Goal: Task Accomplishment & Management: Complete application form

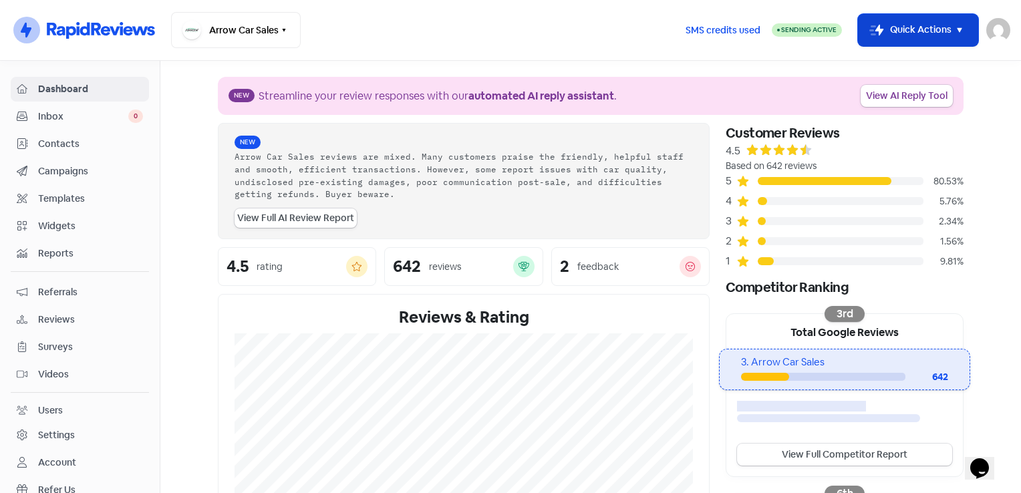
click at [964, 30] on icon "button" at bounding box center [959, 30] width 16 height 16
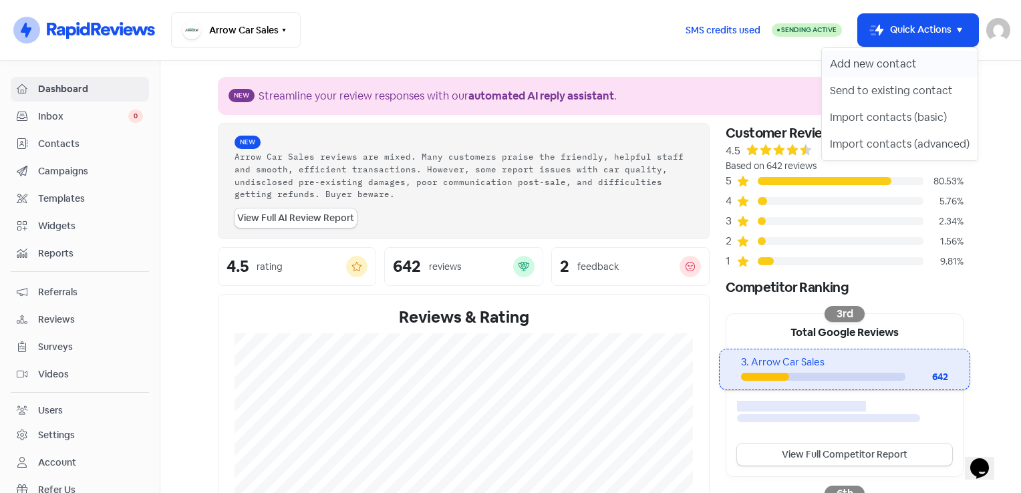
click at [866, 65] on button "Add new contact" at bounding box center [900, 64] width 156 height 27
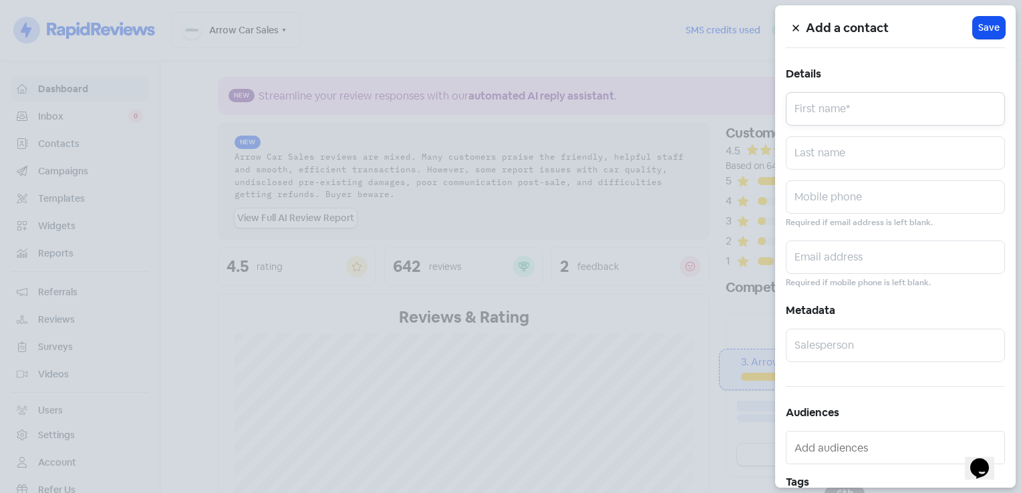
click at [851, 104] on input "text" at bounding box center [895, 108] width 219 height 33
click at [869, 112] on input "text" at bounding box center [895, 108] width 219 height 33
type input "Jason"
click at [862, 166] on input "text" at bounding box center [895, 152] width 219 height 33
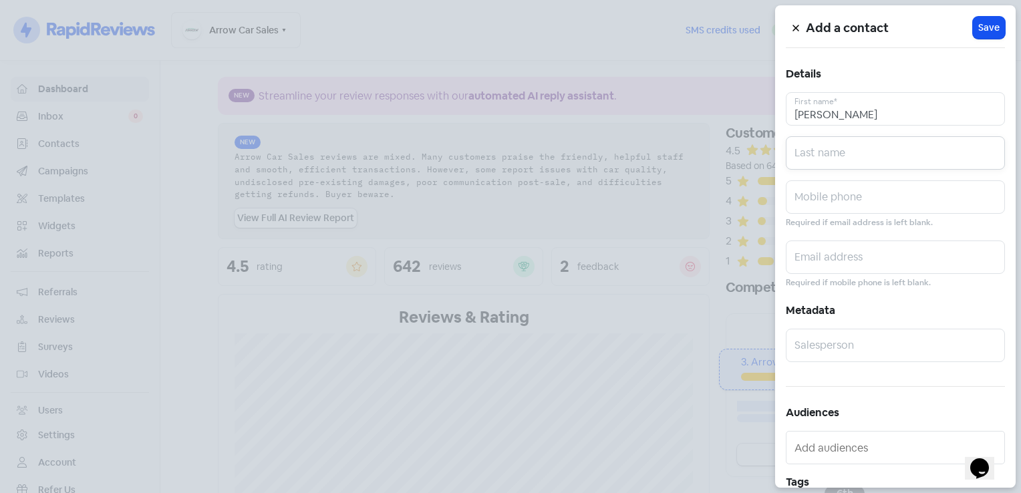
click at [912, 158] on input "text" at bounding box center [895, 152] width 219 height 33
paste input "Stepanovich"
type input "Stepanovich"
click at [862, 206] on input "text" at bounding box center [895, 196] width 219 height 33
type input "0478544155"
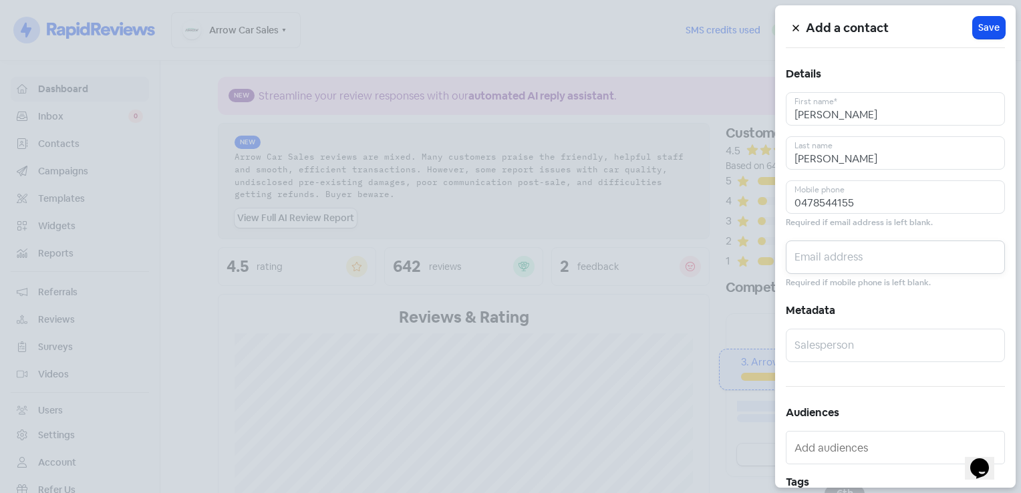
click at [860, 240] on input "text" at bounding box center [895, 256] width 219 height 33
click at [855, 266] on input "text" at bounding box center [895, 256] width 219 height 33
click at [862, 245] on input "text" at bounding box center [895, 256] width 219 height 33
paste input "jasonstepanovich@gmail.com"
type input "jasonstepanovich@gmail.com"
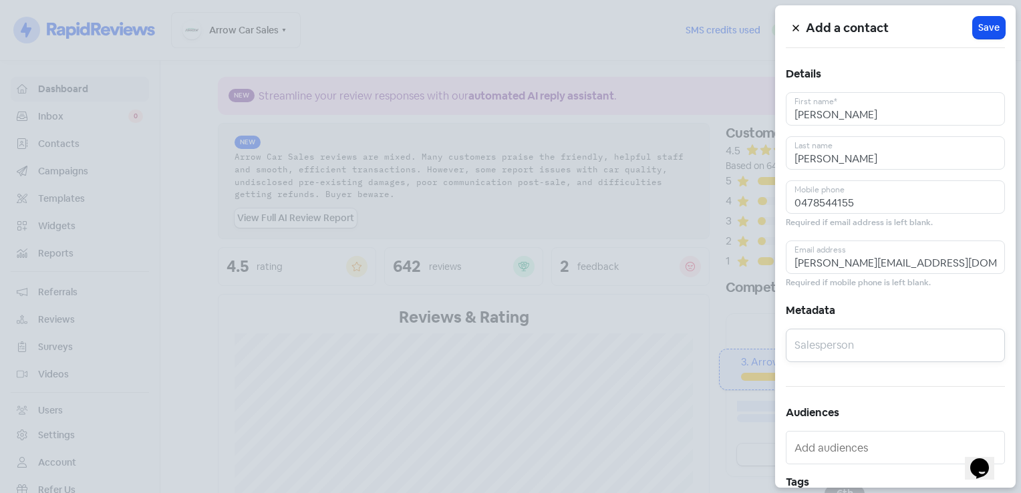
click at [851, 349] on input "text" at bounding box center [895, 345] width 219 height 33
type input "[PERSON_NAME]"
click at [978, 21] on span "Save" at bounding box center [988, 28] width 21 height 14
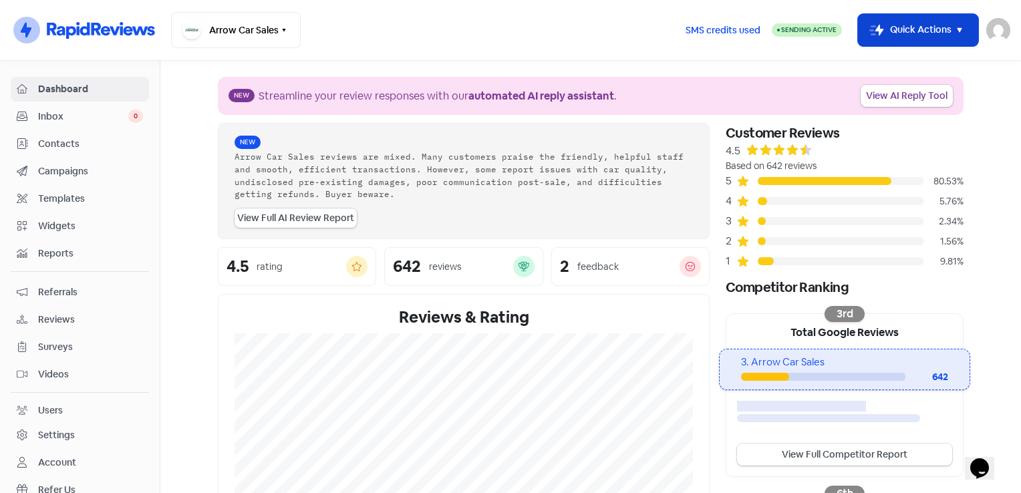
click at [939, 21] on button "Icon For Thunder-move Quick Actions" at bounding box center [918, 30] width 120 height 32
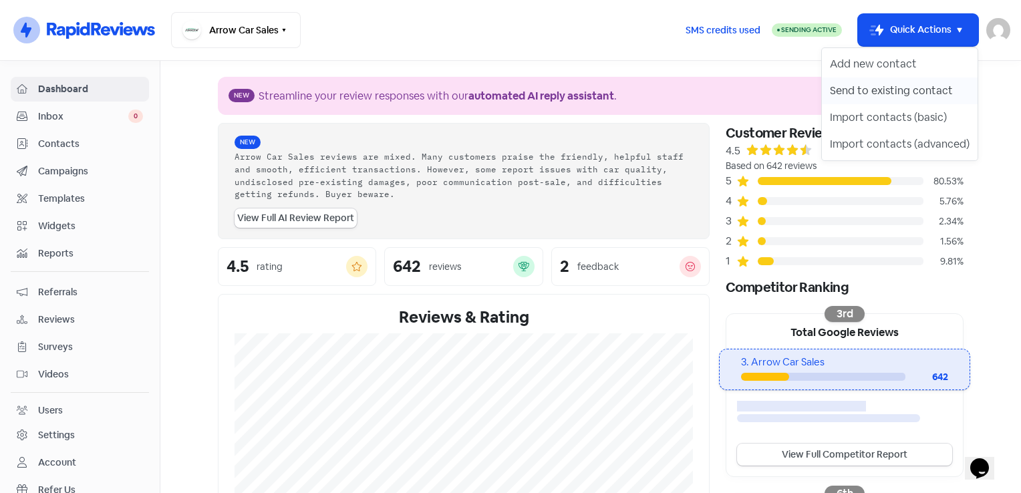
click at [914, 91] on button "Send to existing contact" at bounding box center [900, 90] width 156 height 27
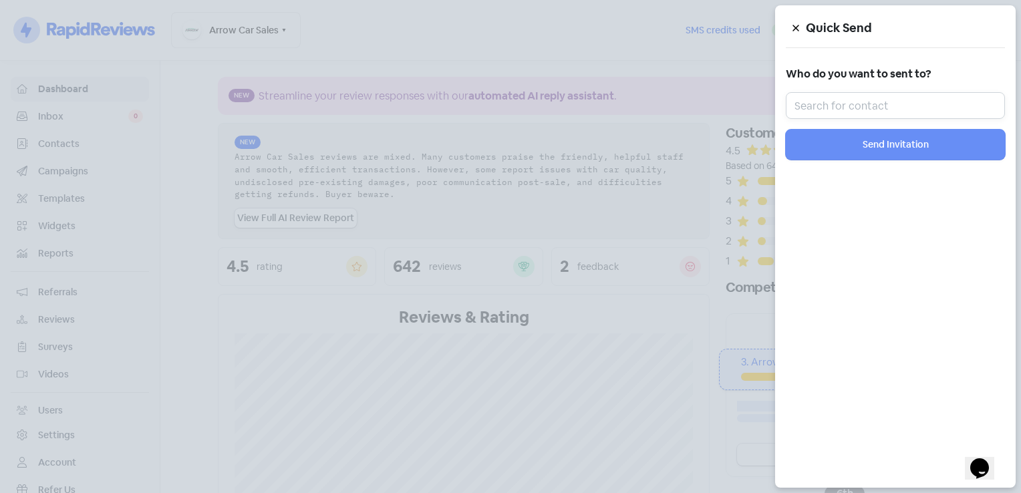
click at [829, 111] on input "text" at bounding box center [895, 105] width 219 height 27
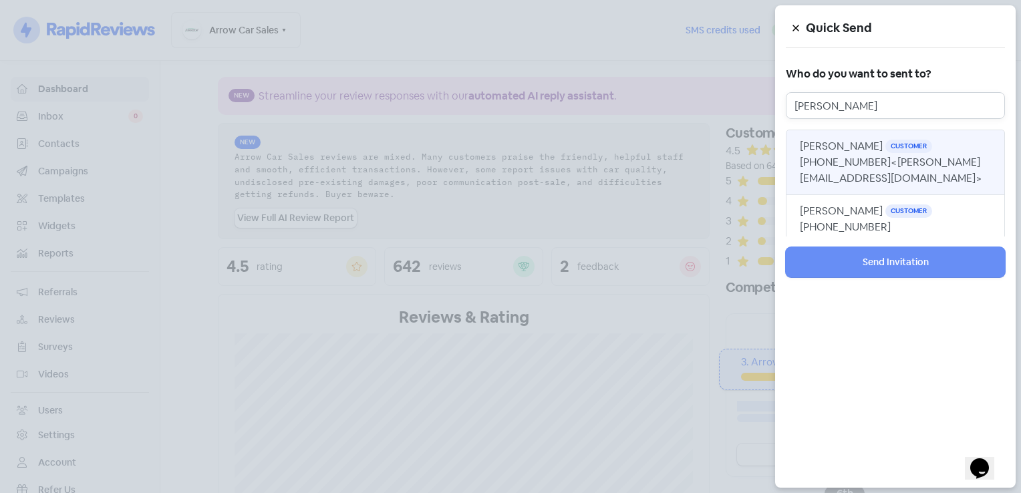
type input "jas"
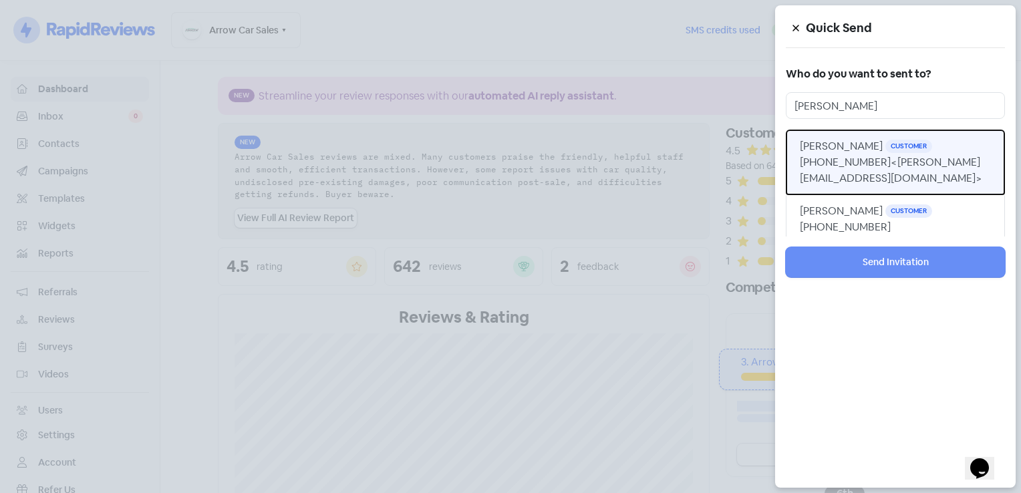
click at [834, 182] on span "<jasonstepanovich@gmail.com>" at bounding box center [891, 170] width 182 height 30
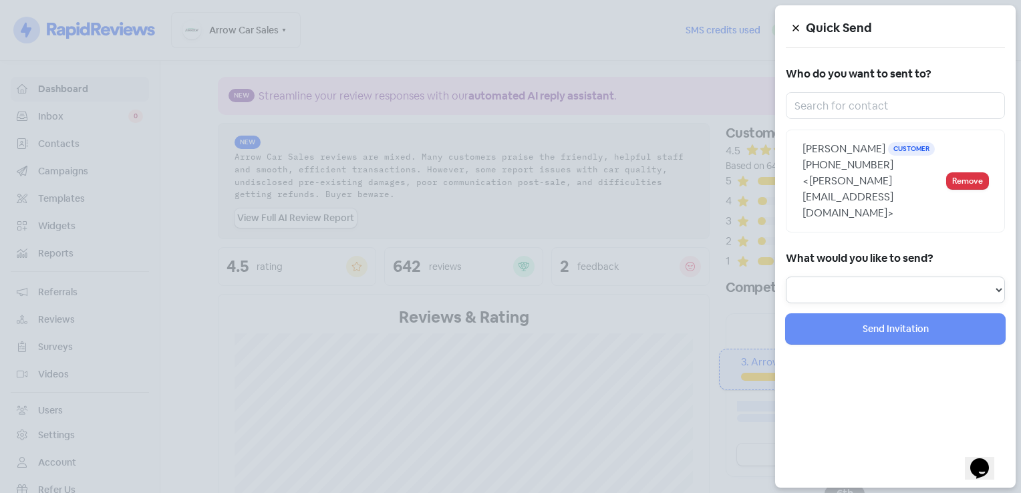
click at [928, 278] on select "Review Invitation Referral Invitation Survey Invitation Video Invitation" at bounding box center [895, 290] width 219 height 27
select select "review"
click at [786, 277] on select "Review Invitation Referral Invitation Survey Invitation Video Invitation" at bounding box center [895, 290] width 219 height 27
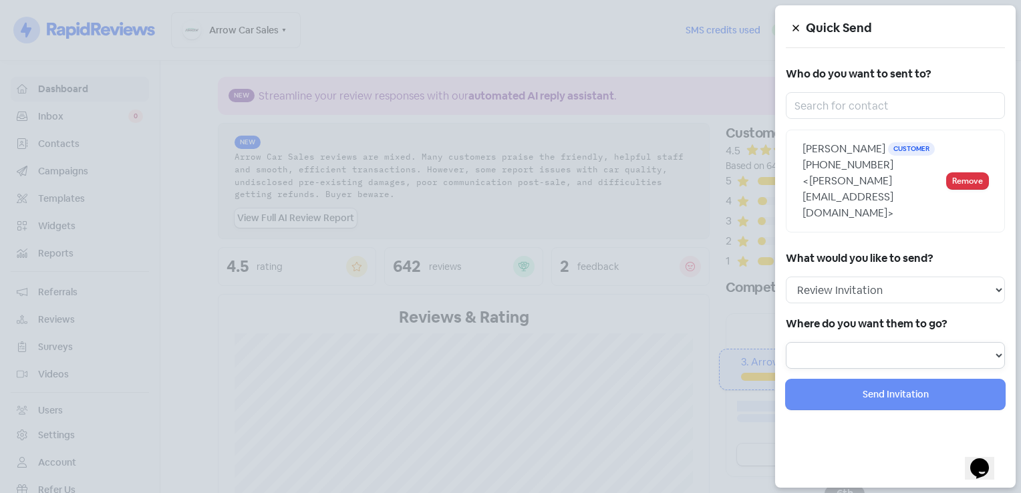
click at [884, 342] on select at bounding box center [895, 355] width 219 height 27
click at [979, 342] on select "Review form: Default review form Review form: [PERSON_NAME] Review form: [PERSO…" at bounding box center [895, 355] width 219 height 27
select select "71"
click at [786, 342] on select "Review form: Default review form Review form: [PERSON_NAME] Review form: [PERSO…" at bounding box center [895, 355] width 219 height 27
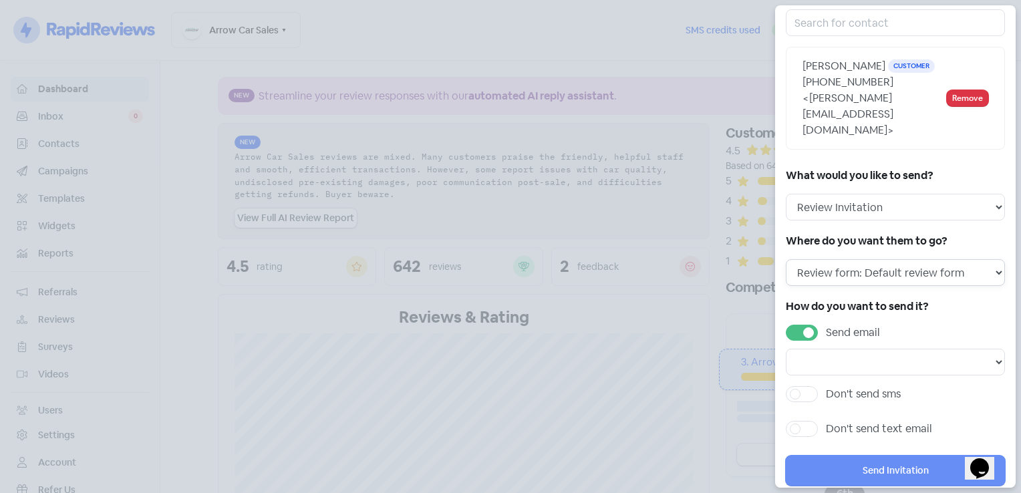
scroll to position [107, 0]
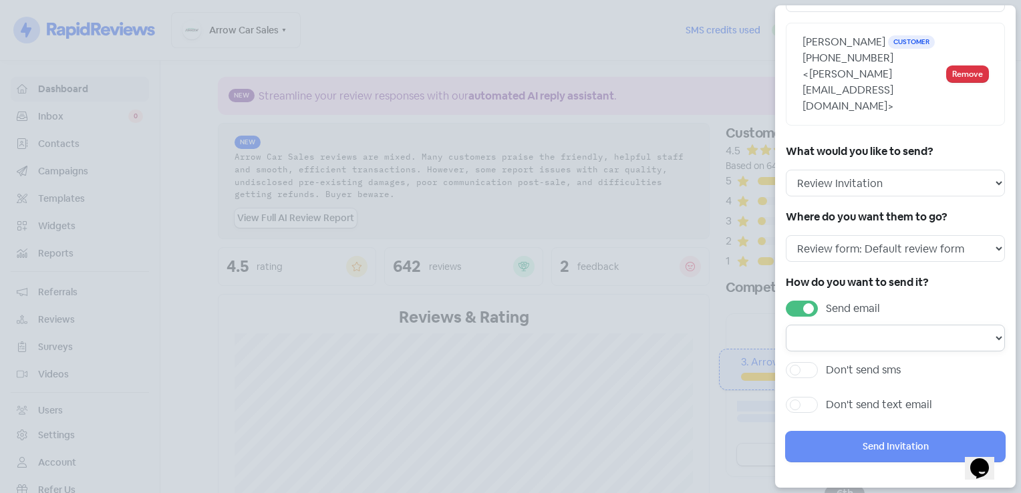
click at [961, 341] on select "Email template: RR email 3 Email template: RR email 2 Email template: RR email 1" at bounding box center [895, 338] width 219 height 27
click at [959, 348] on select "Email template: RR email 3 Email template: RR email 2 Email template: RR email 1" at bounding box center [895, 338] width 219 height 27
select select "170"
click at [786, 325] on select "Email template: RR email 3 Email template: RR email 2 Email template: RR email 1" at bounding box center [895, 338] width 219 height 27
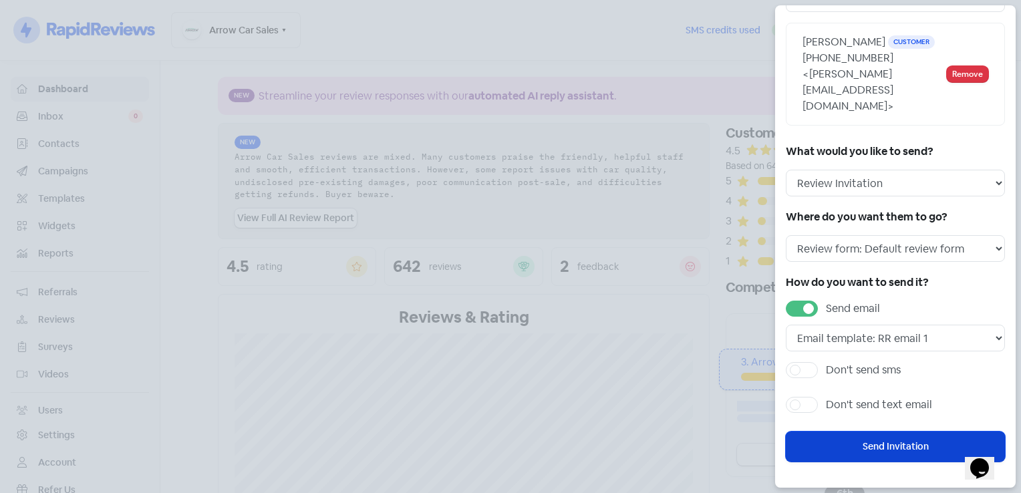
click at [904, 443] on button "Send Invitation" at bounding box center [895, 446] width 219 height 30
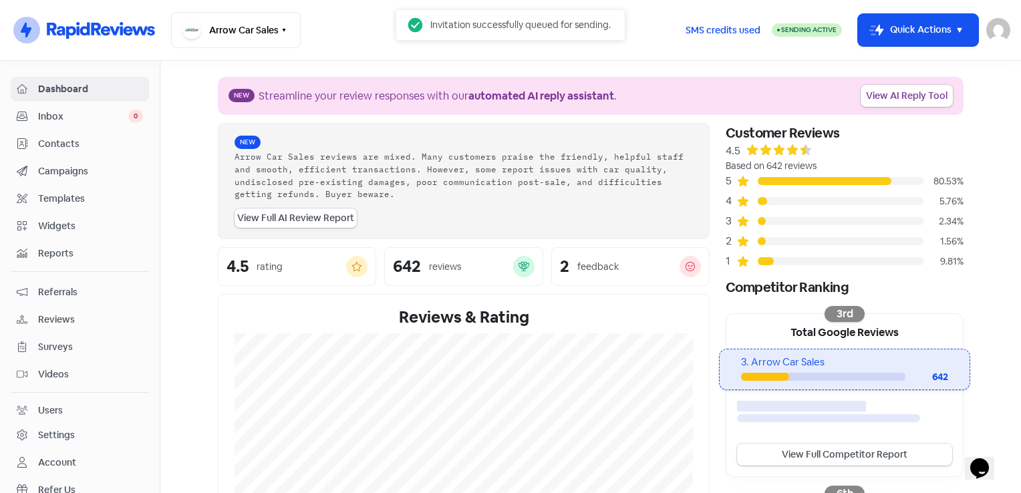
click at [342, 15] on div "Arrow Car Sales Switch Business All businesses Arrow Automotive Arrow Finance" at bounding box center [422, 30] width 503 height 36
click at [573, 37] on div "Arrow Car Sales Switch Business All businesses Arrow Automotive Arrow Finance" at bounding box center [422, 30] width 503 height 36
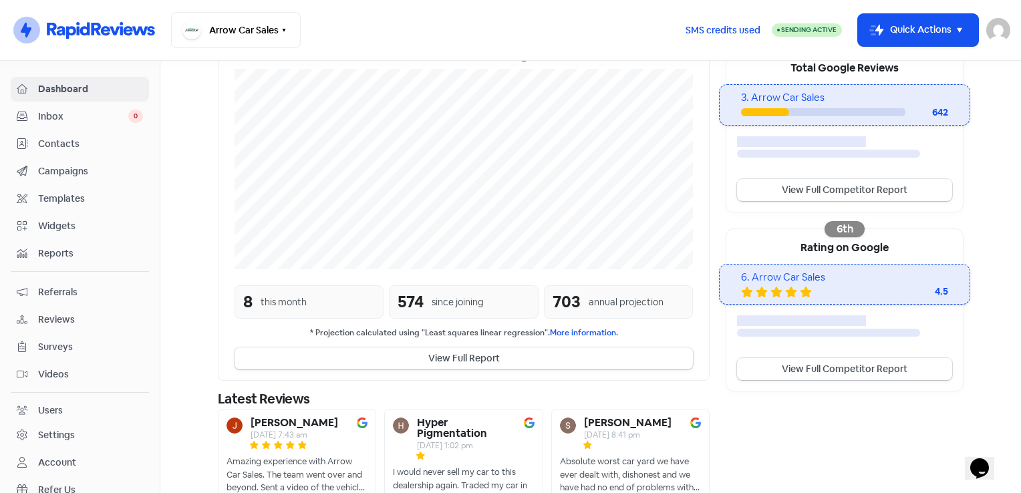
scroll to position [259, 0]
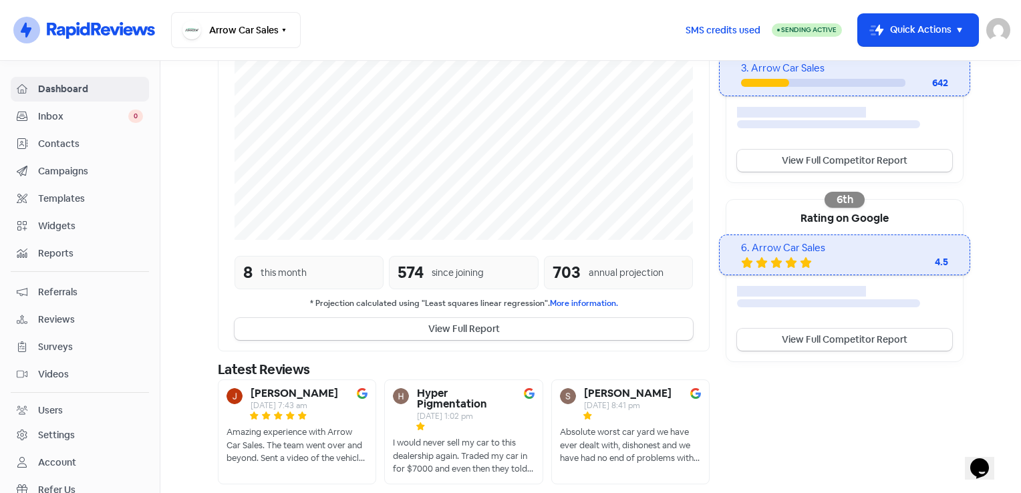
scroll to position [313, 0]
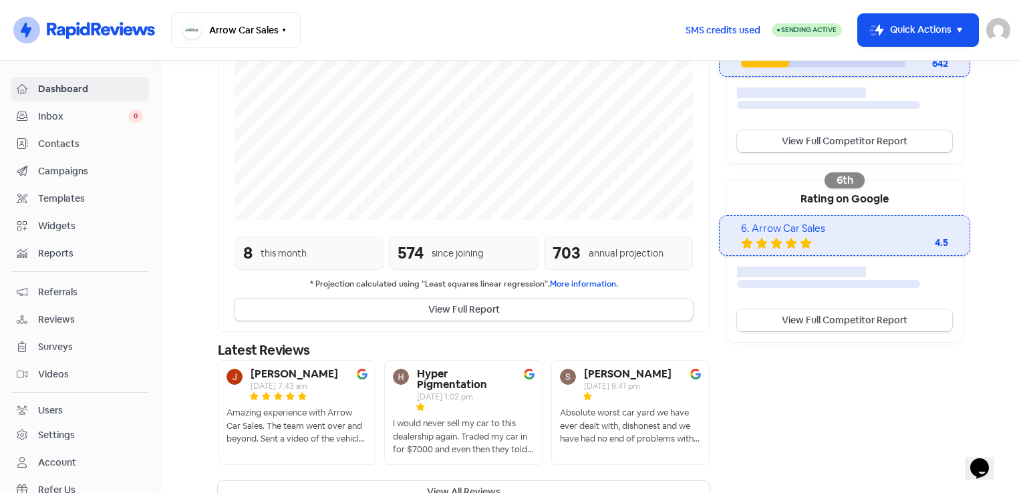
click at [884, 324] on link "View Full Competitor Report" at bounding box center [844, 320] width 215 height 22
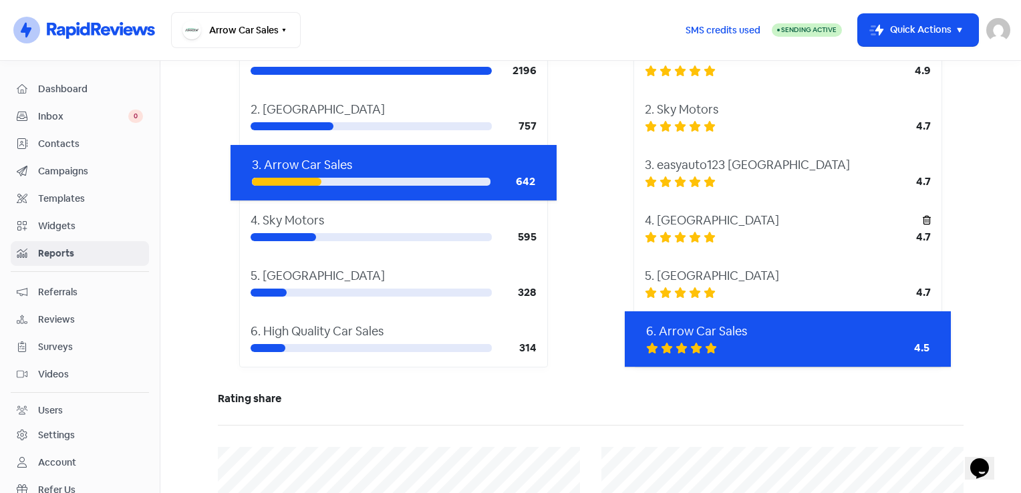
scroll to position [267, 0]
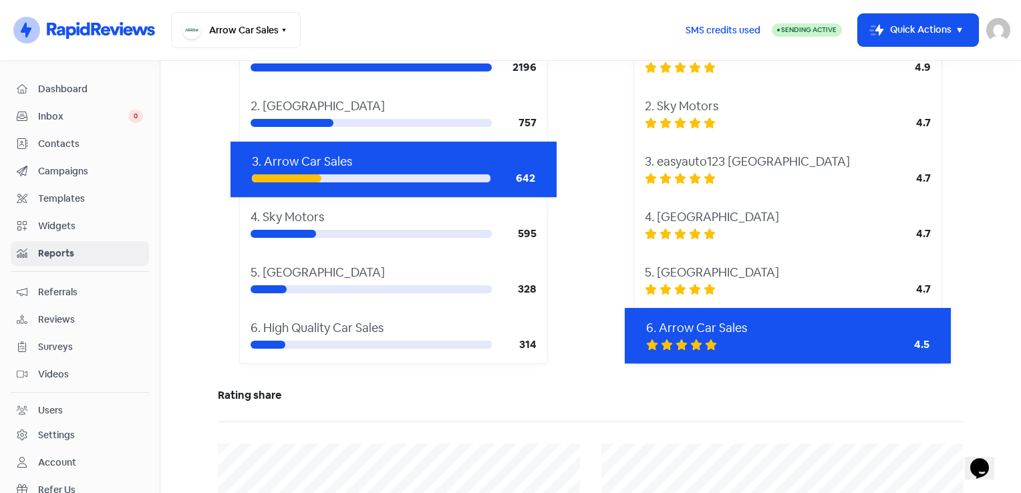
click at [991, 160] on main "Reviews Usage Review reports Add Competitor Competitors Charts AI Review Report…" at bounding box center [590, 277] width 860 height 432
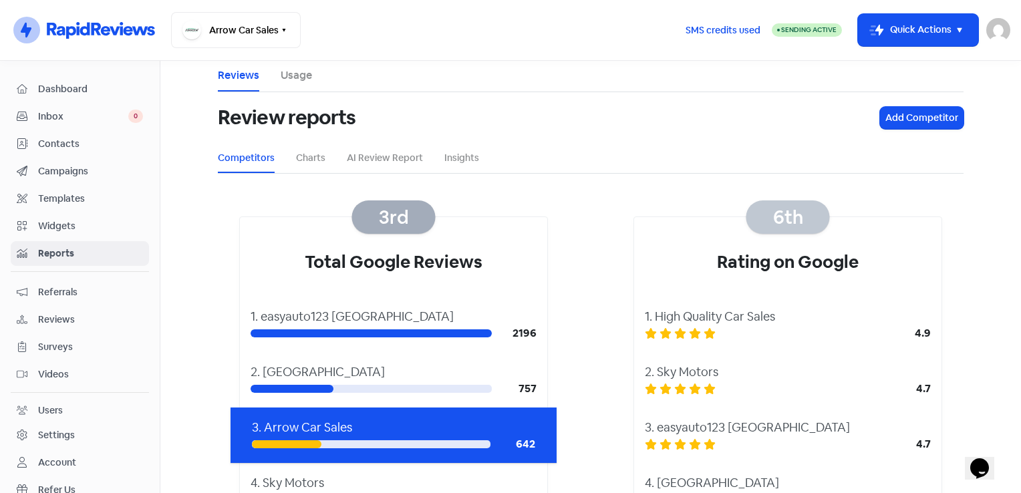
scroll to position [0, 0]
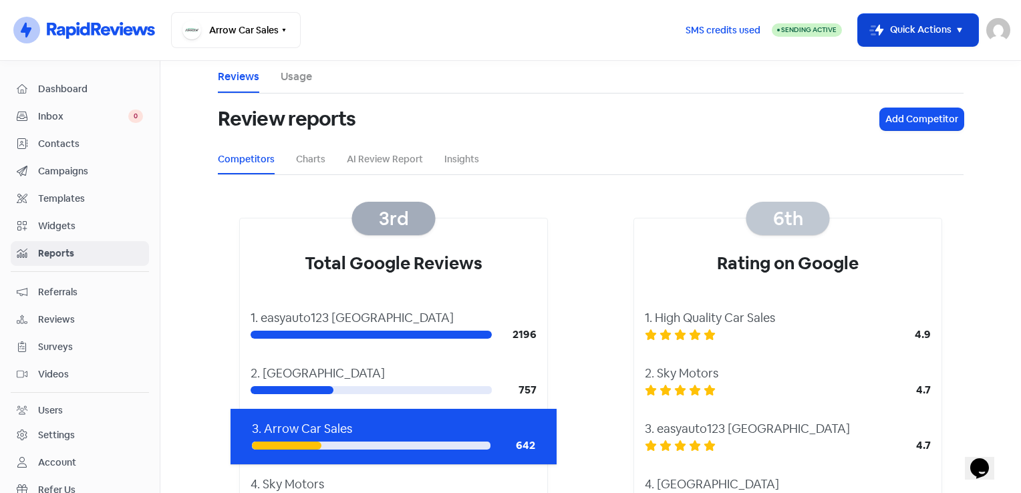
click at [946, 21] on button "Icon For Thunder-move Quick Actions" at bounding box center [918, 30] width 120 height 32
click at [941, 35] on button "Icon For Thunder-move Quick Actions" at bounding box center [918, 30] width 120 height 32
click at [914, 25] on button "Icon For Thunder-move Quick Actions" at bounding box center [918, 30] width 120 height 32
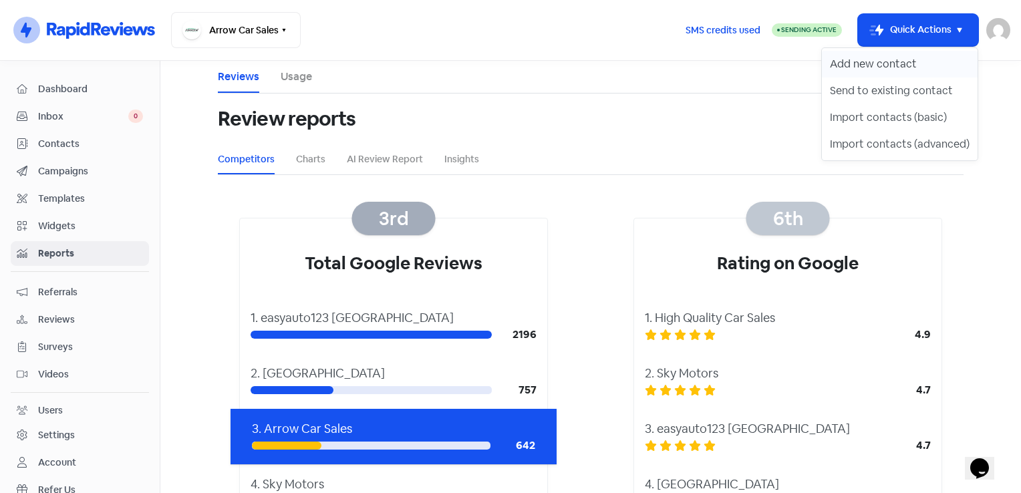
click at [919, 62] on button "Add new contact" at bounding box center [900, 64] width 156 height 27
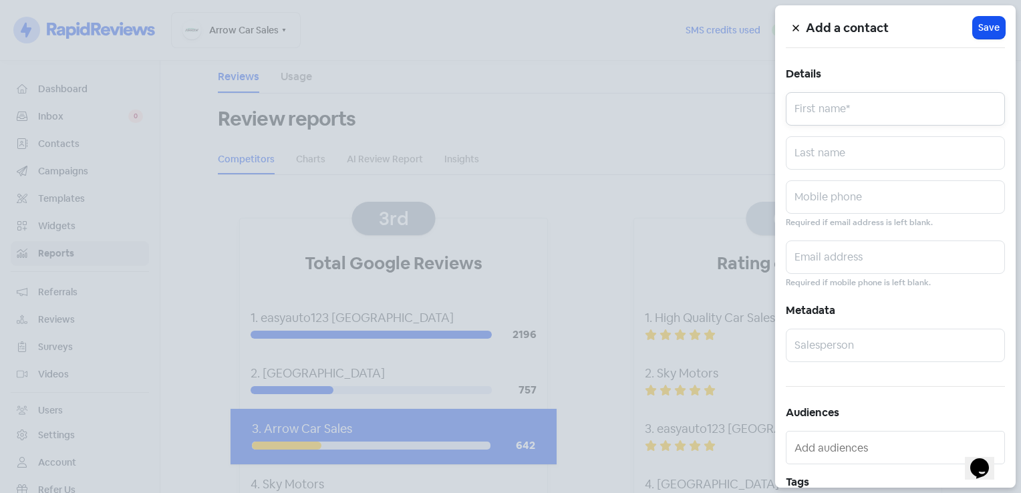
click at [851, 112] on input "text" at bounding box center [895, 108] width 219 height 33
type input "[PERSON_NAME]"
click at [828, 164] on input "[PERSON_NAME]" at bounding box center [895, 152] width 219 height 33
click at [841, 202] on input "text" at bounding box center [895, 196] width 219 height 33
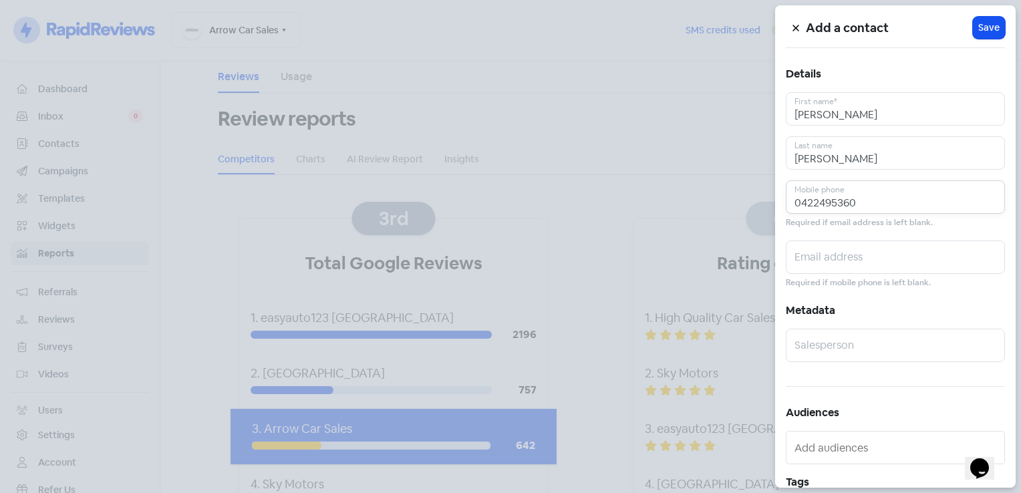
type input "0422495360"
click at [836, 333] on input "text" at bounding box center [895, 345] width 219 height 33
click at [893, 358] on input "[PERSON_NAME]" at bounding box center [895, 345] width 219 height 33
type input "[PERSON_NAME]"
click at [980, 23] on span "Save" at bounding box center [988, 28] width 21 height 14
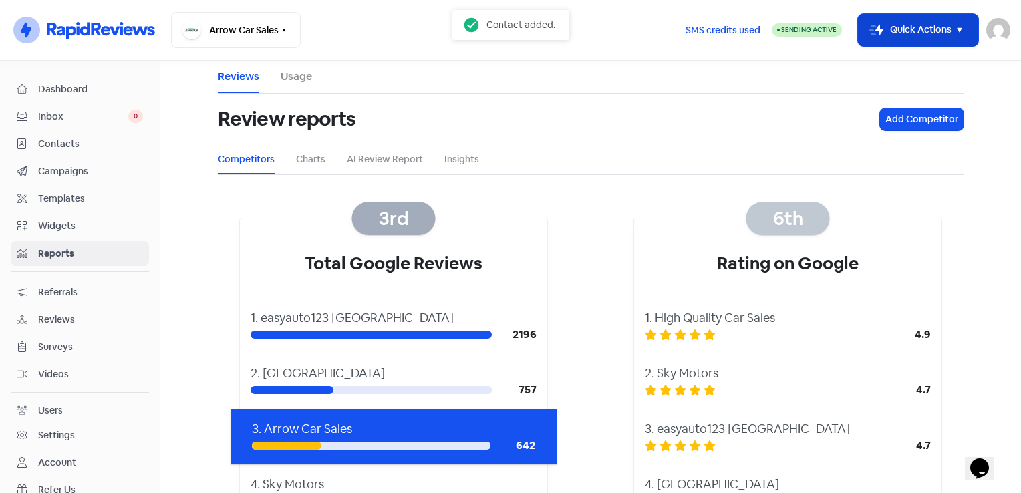
click at [928, 27] on button "Icon For Thunder-move Quick Actions" at bounding box center [918, 30] width 120 height 32
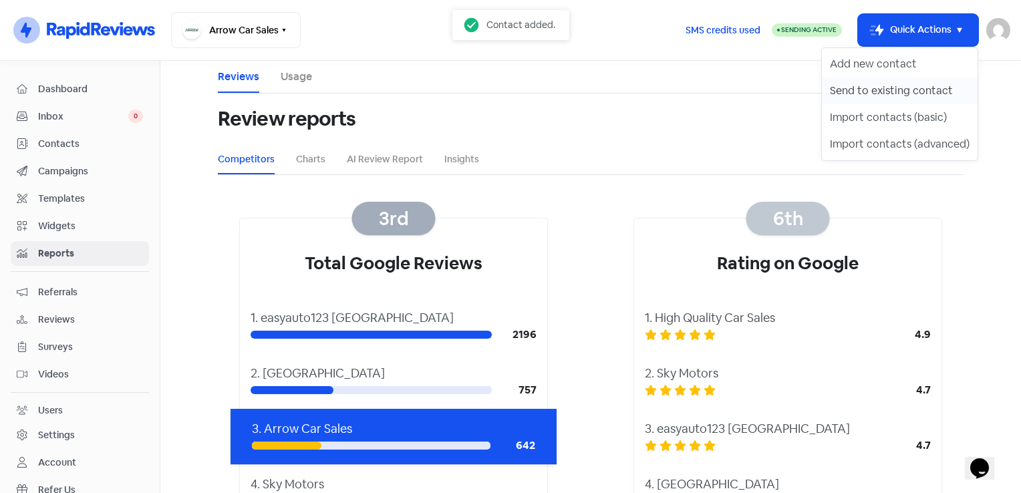
click at [916, 92] on button "Send to existing contact" at bounding box center [900, 90] width 156 height 27
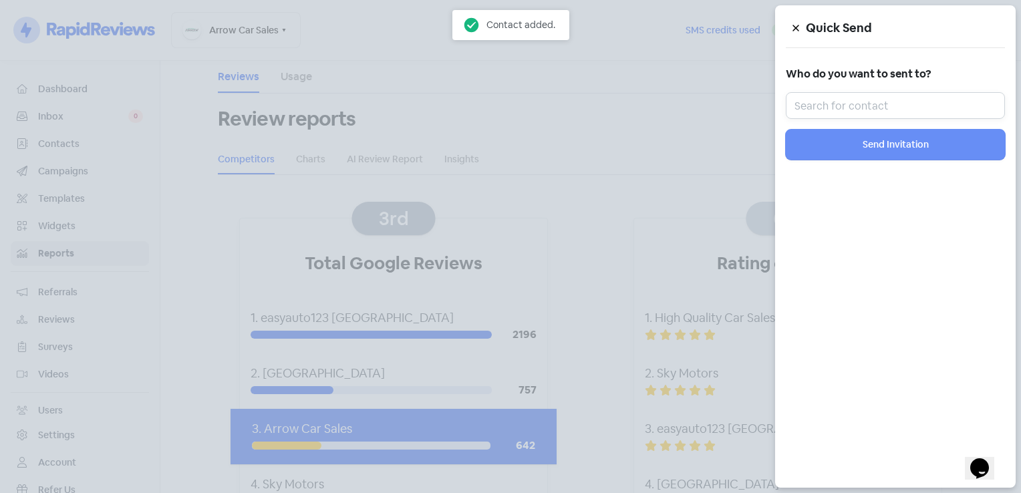
click at [884, 110] on input "text" at bounding box center [895, 105] width 219 height 27
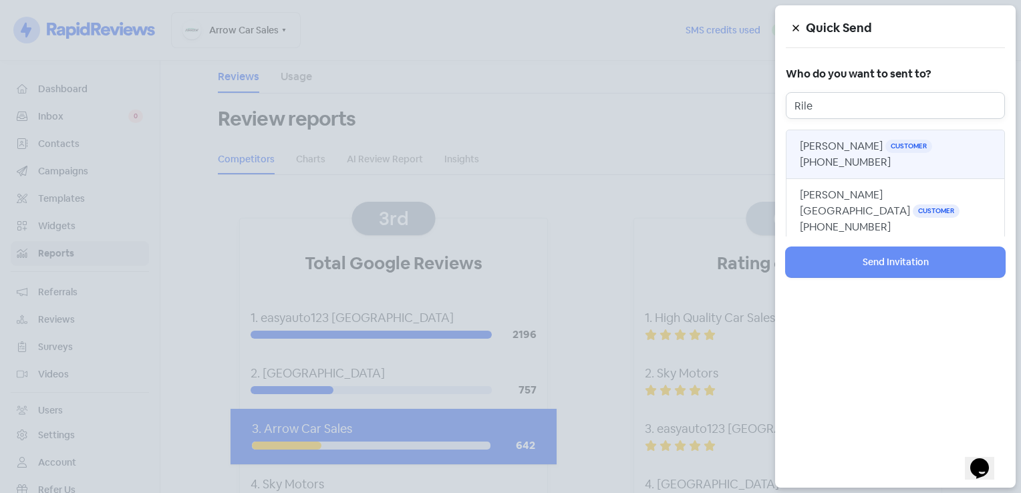
type input "Rile"
click at [855, 148] on span "[PERSON_NAME]" at bounding box center [841, 146] width 83 height 14
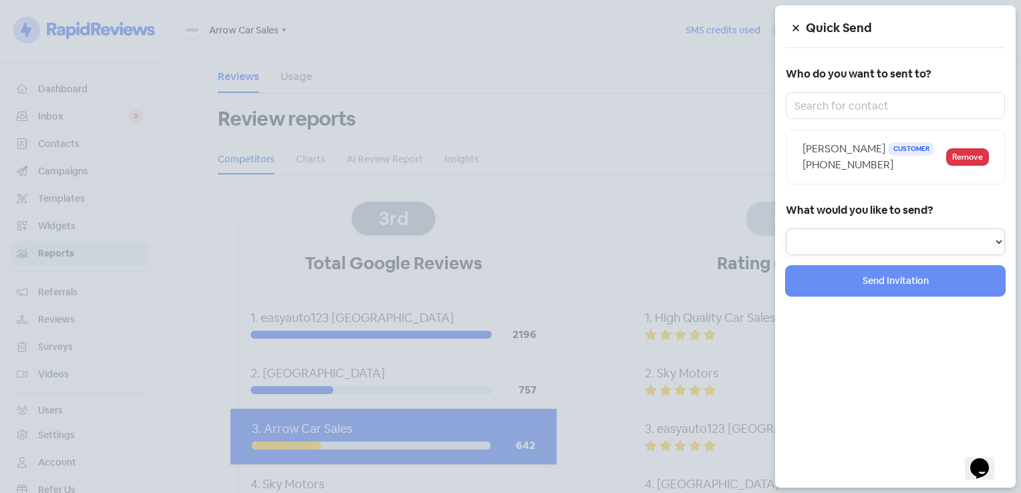
click at [964, 239] on select "Review Invitation Referral Invitation Survey Invitation Video Invitation" at bounding box center [895, 241] width 219 height 27
select select "review"
click at [786, 228] on select "Review Invitation Referral Invitation Survey Invitation Video Invitation" at bounding box center [895, 241] width 219 height 27
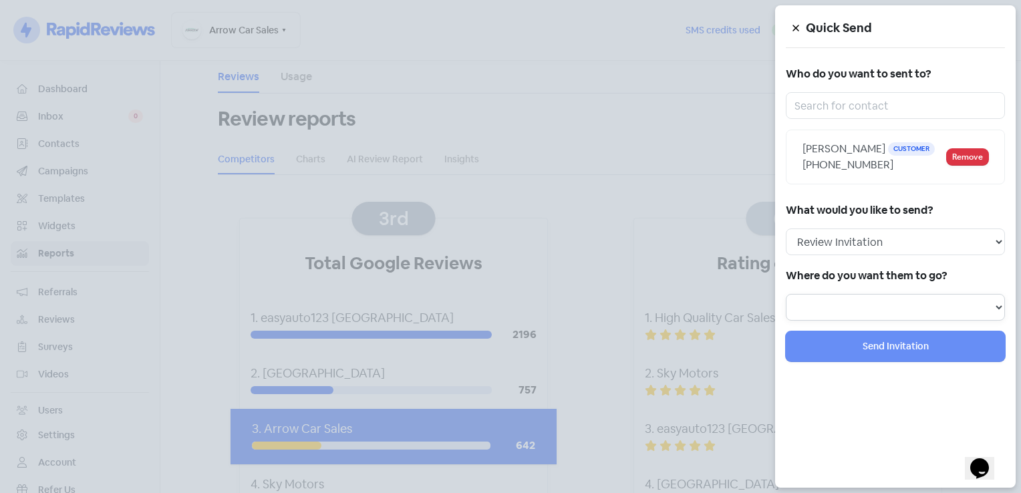
click at [943, 296] on select at bounding box center [895, 307] width 219 height 27
click at [997, 303] on select "Review form: Default review form Review form: [PERSON_NAME] Review form: [PERSO…" at bounding box center [895, 307] width 219 height 27
select select "71"
click at [786, 294] on select "Review form: Default review form Review form: [PERSON_NAME] Review form: [PERSO…" at bounding box center [895, 307] width 219 height 27
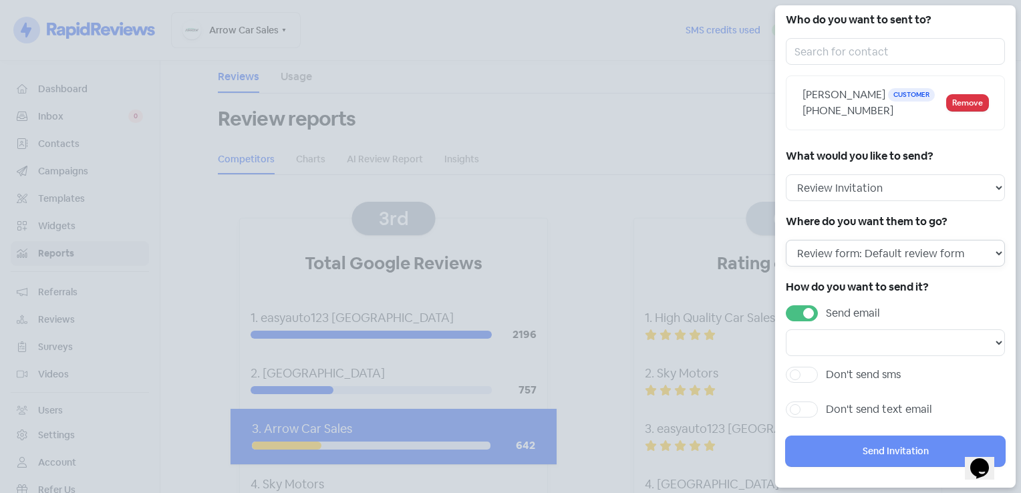
scroll to position [59, 0]
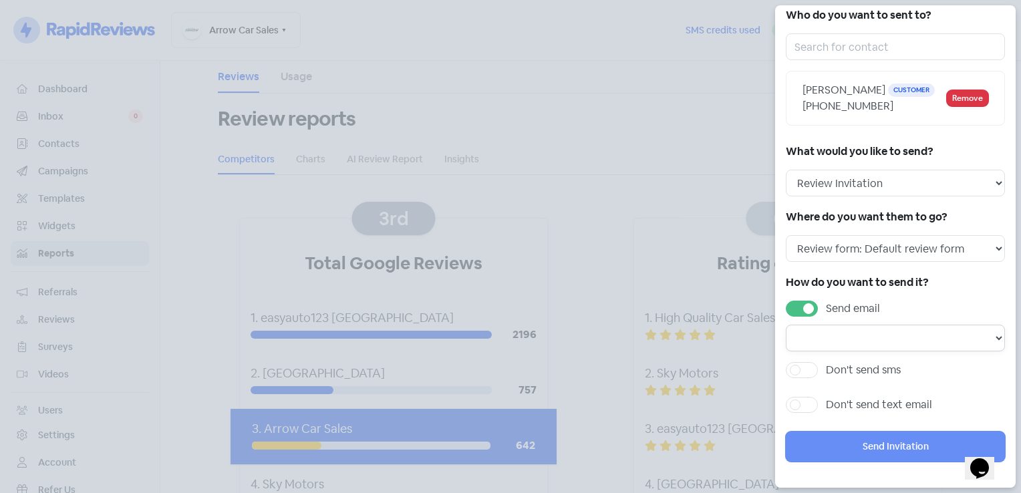
click at [959, 343] on select "Email template: RR email 3 Email template: RR email 2 Email template: RR email 1" at bounding box center [895, 338] width 219 height 27
click at [973, 339] on select "Email template: RR email 3 Email template: RR email 2 Email template: RR email 1" at bounding box center [895, 338] width 219 height 27
select select "170"
click at [786, 325] on select "Email template: RR email 3 Email template: RR email 2 Email template: RR email 1" at bounding box center [895, 338] width 219 height 27
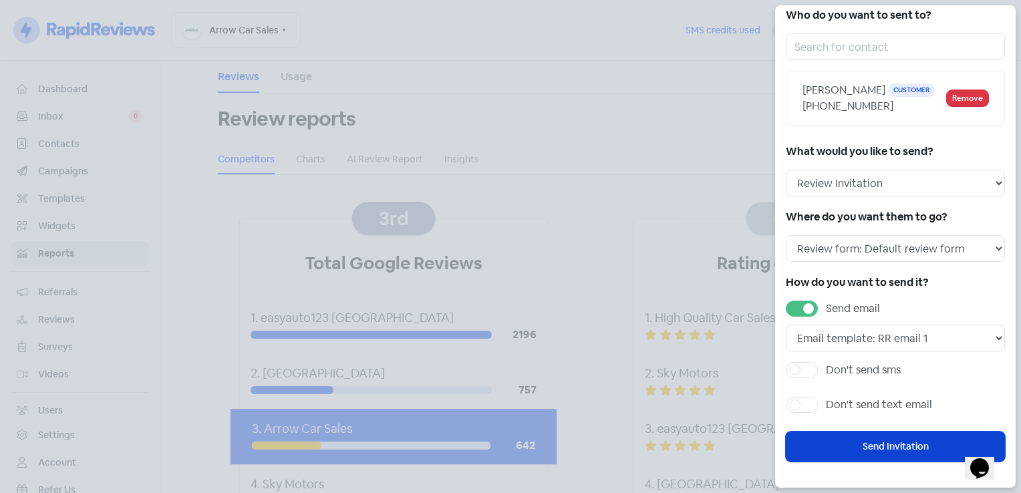
click at [904, 450] on button "Send Invitation" at bounding box center [895, 446] width 219 height 30
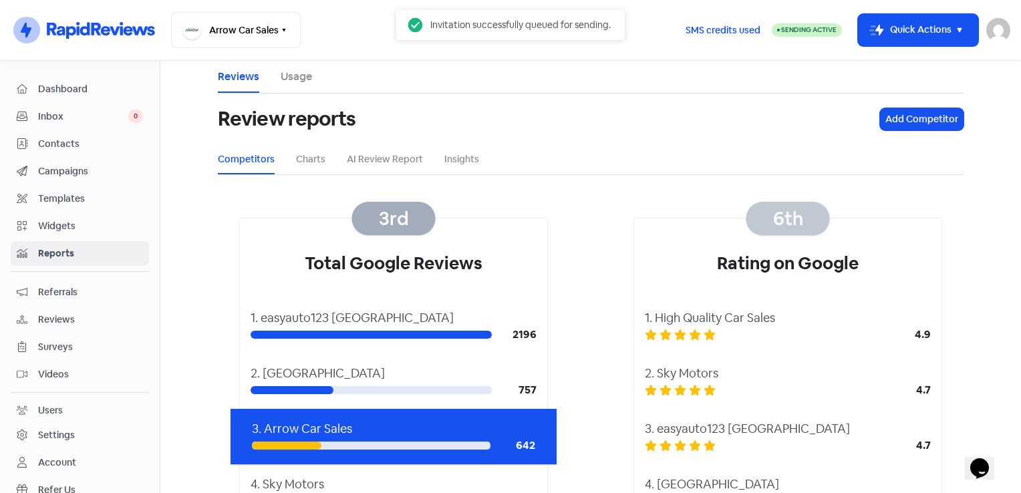
click at [741, 143] on div "Review reports Add Competitor" at bounding box center [590, 119] width 745 height 51
